Goal: Information Seeking & Learning: Find contact information

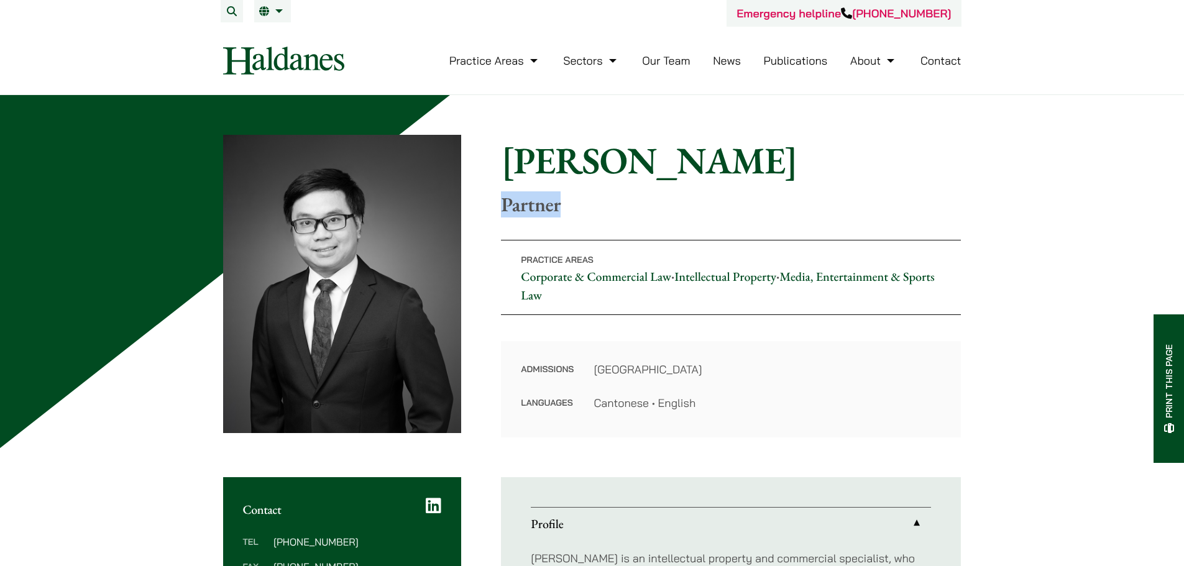
drag, startPoint x: 557, startPoint y: 209, endPoint x: 505, endPoint y: 206, distance: 51.7
click at [505, 206] on p "Partner" at bounding box center [731, 205] width 460 height 24
copy p "Partner"
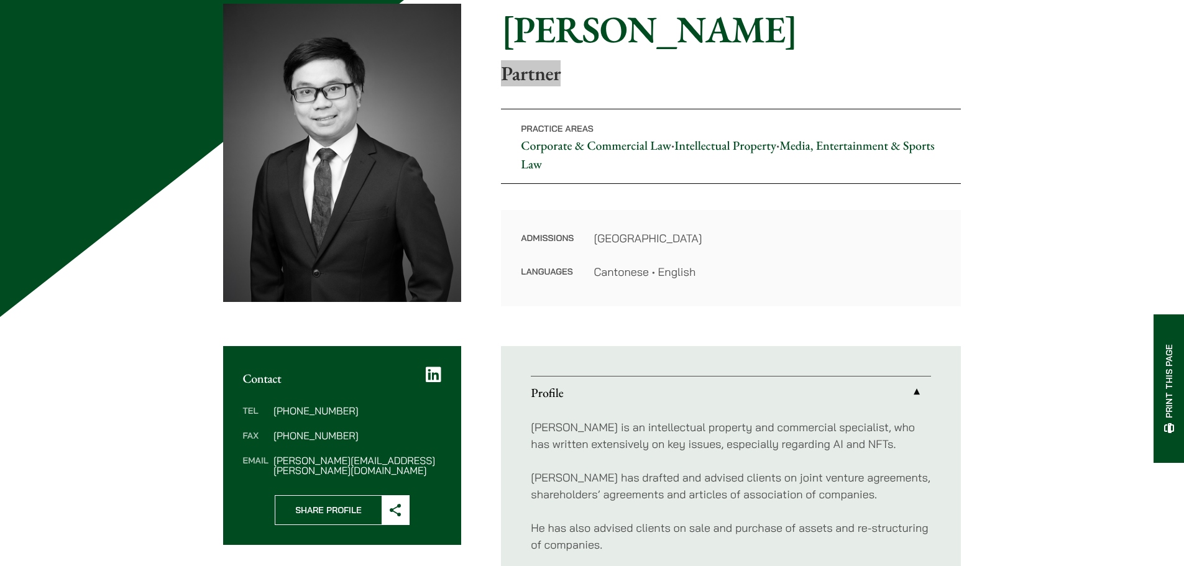
scroll to position [311, 0]
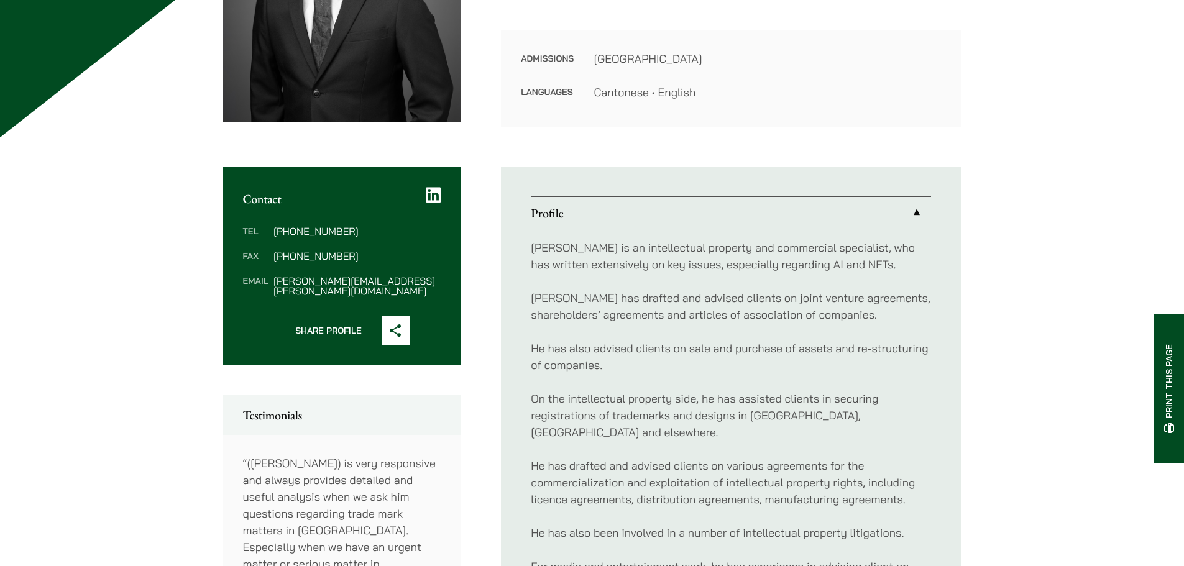
drag, startPoint x: 358, startPoint y: 253, endPoint x: 318, endPoint y: 253, distance: 40.4
click at [318, 253] on dd "[PHONE_NUMBER]" at bounding box center [358, 256] width 168 height 10
click at [300, 229] on dd "[PHONE_NUMBER]" at bounding box center [358, 231] width 168 height 10
copy dd "2230 2876"
drag, startPoint x: 352, startPoint y: 254, endPoint x: 298, endPoint y: 254, distance: 53.5
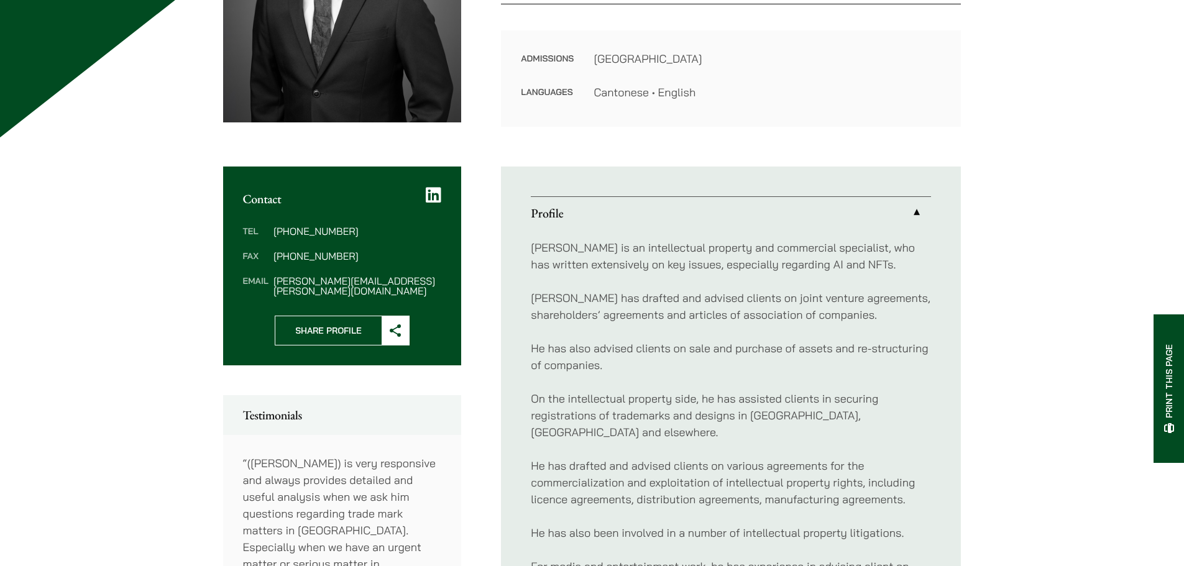
click at [298, 254] on dd "[PHONE_NUMBER]" at bounding box center [358, 256] width 168 height 10
copy dd "2845 1637"
drag, startPoint x: 364, startPoint y: 225, endPoint x: 300, endPoint y: 234, distance: 64.0
click at [300, 234] on div "Tel [PHONE_NUMBER] Fax [PHONE_NUMBER] Email [PERSON_NAME][EMAIL_ADDRESS][PERSON…" at bounding box center [342, 260] width 239 height 109
copy dd "2230 2876"
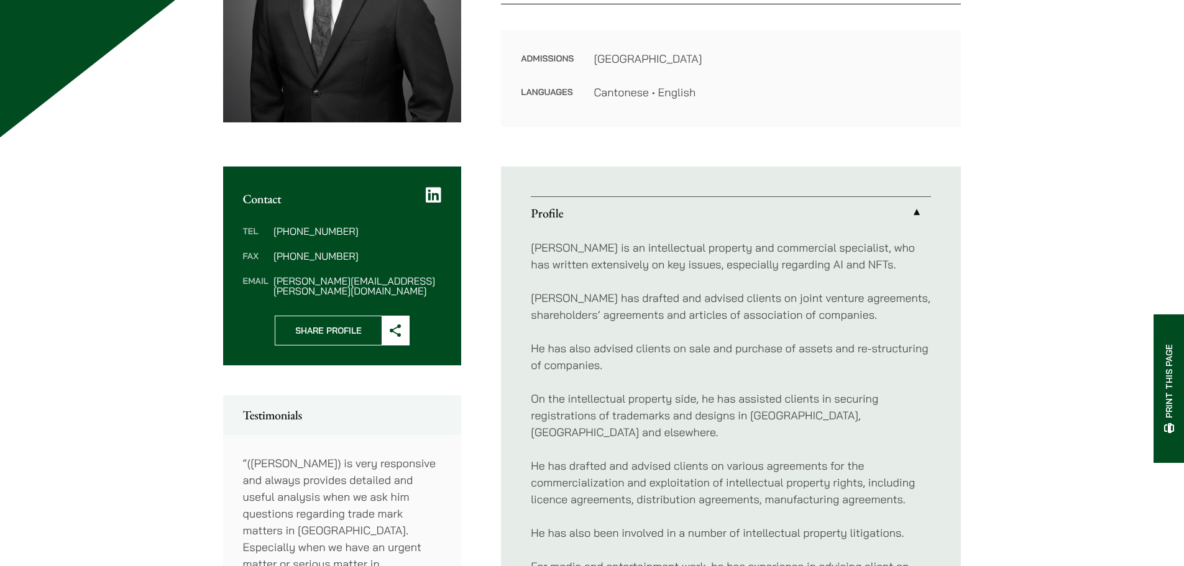
drag, startPoint x: 358, startPoint y: 256, endPoint x: 300, endPoint y: 256, distance: 57.8
click at [300, 256] on dd "[PHONE_NUMBER]" at bounding box center [358, 256] width 168 height 10
copy dd "2845 1637"
